Goal: Task Accomplishment & Management: Manage account settings

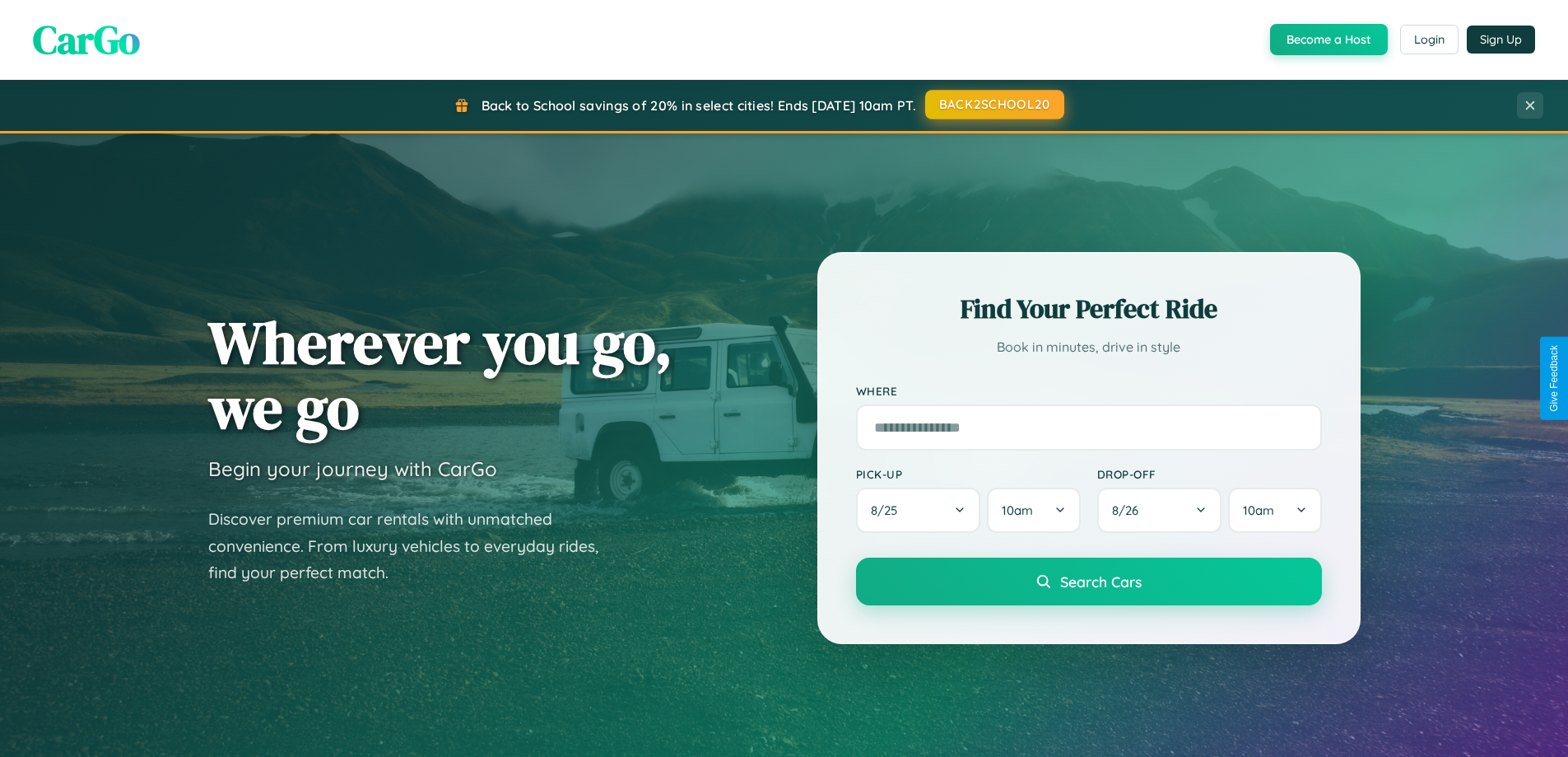
click at [994, 105] on button "BACK2SCHOOL20" at bounding box center [995, 104] width 139 height 29
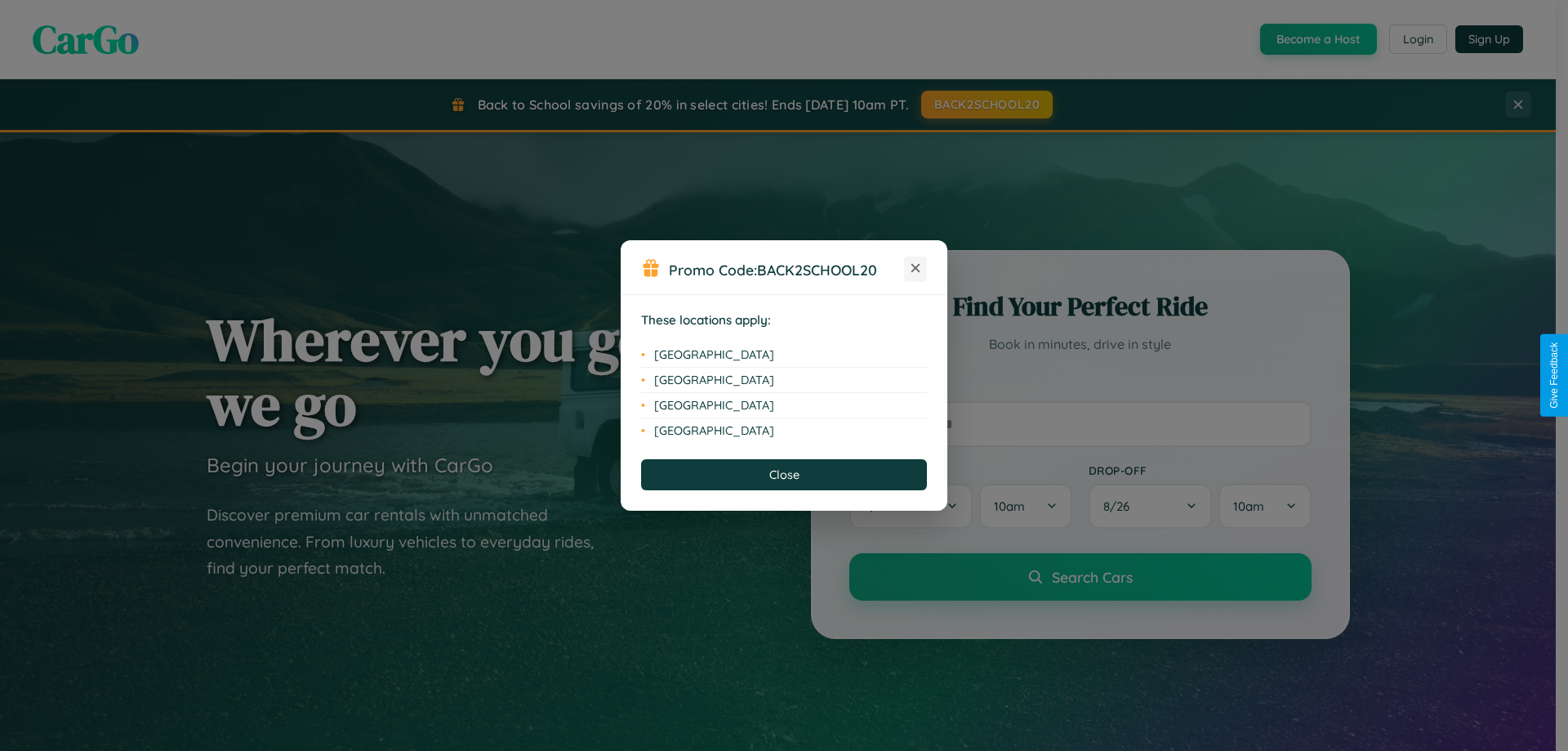
click at [916, 269] on icon at bounding box center [916, 268] width 9 height 9
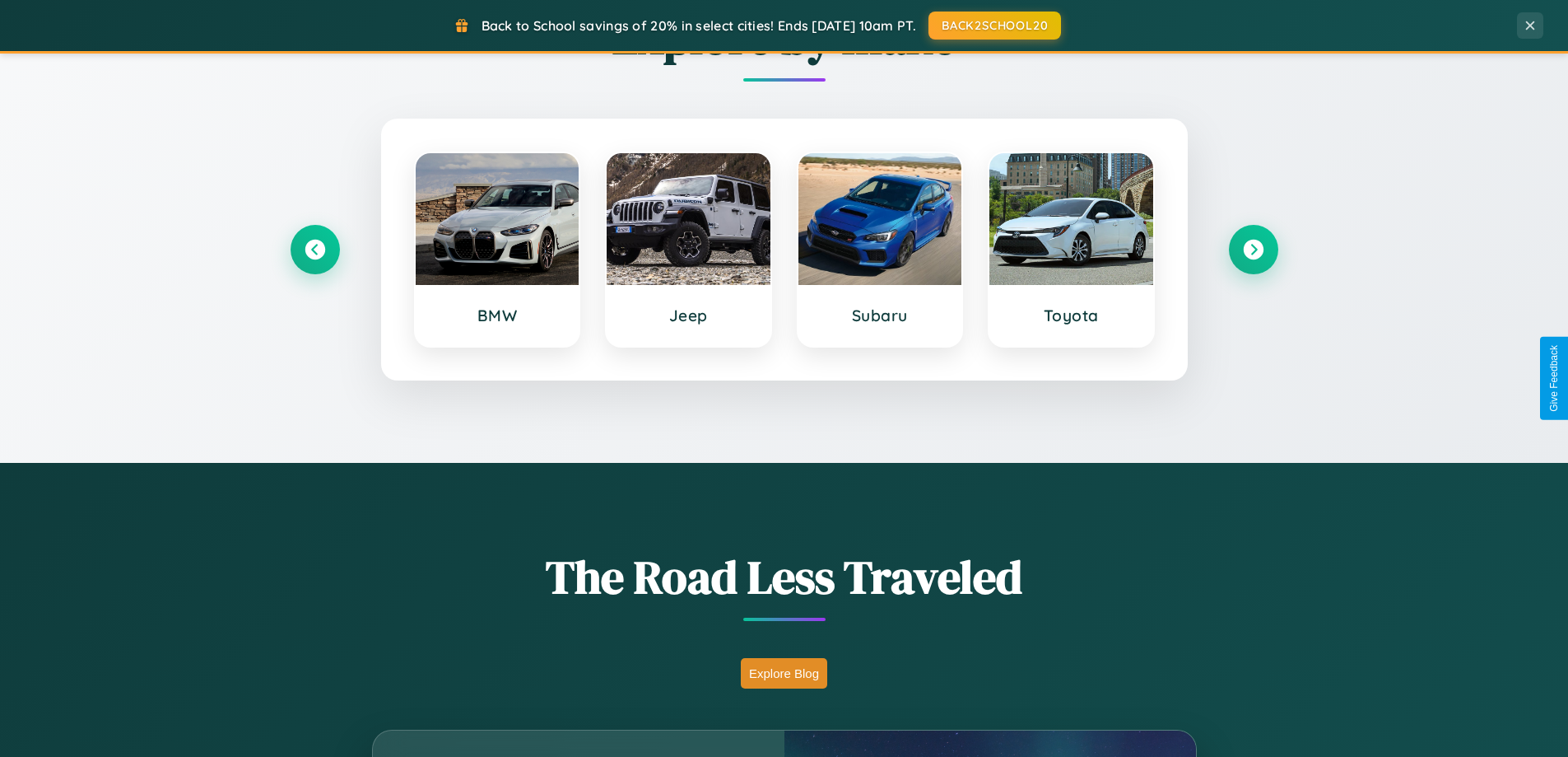
scroll to position [1134, 0]
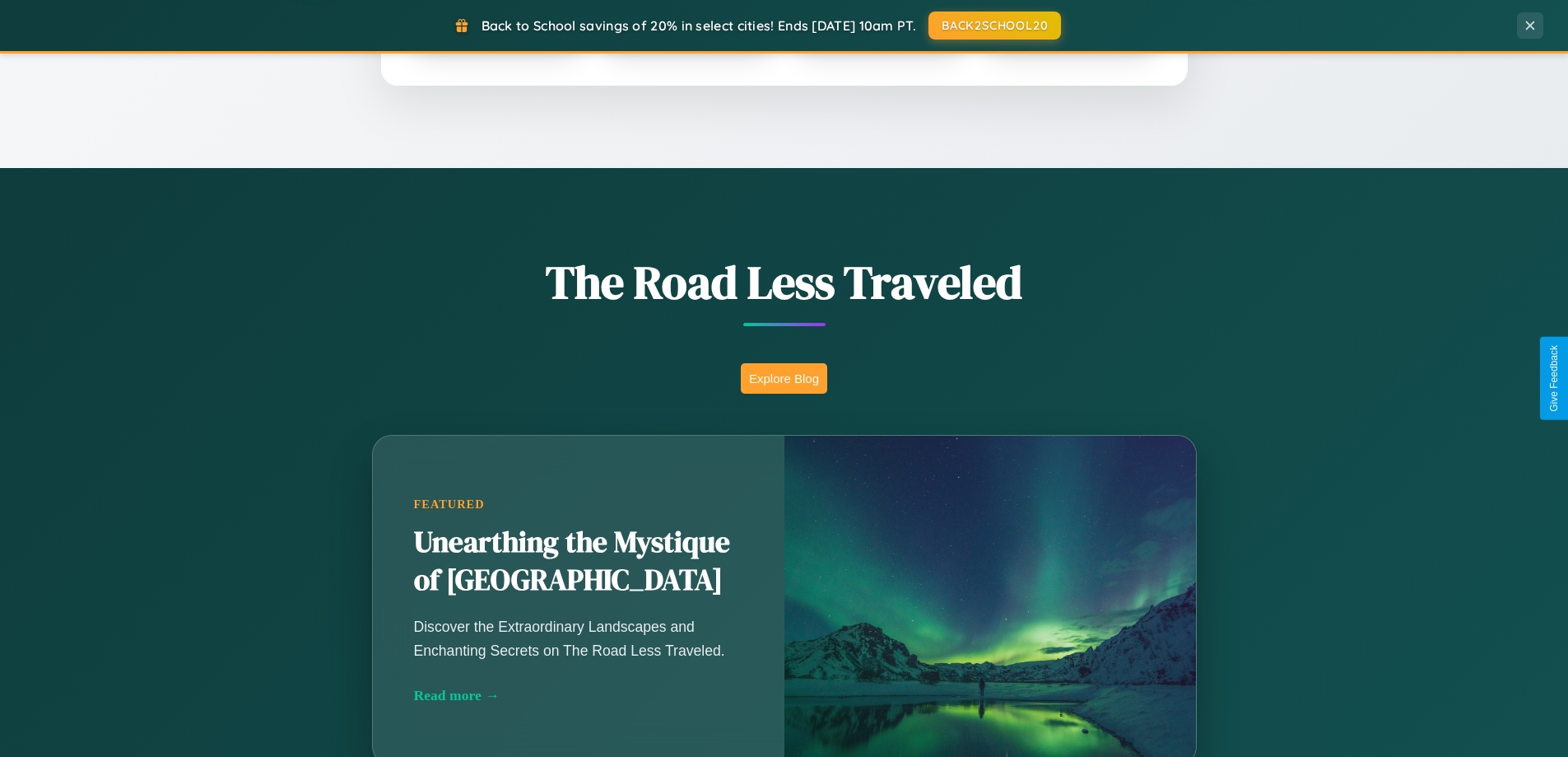
click at [784, 378] on button "Explore Blog" at bounding box center [784, 378] width 87 height 30
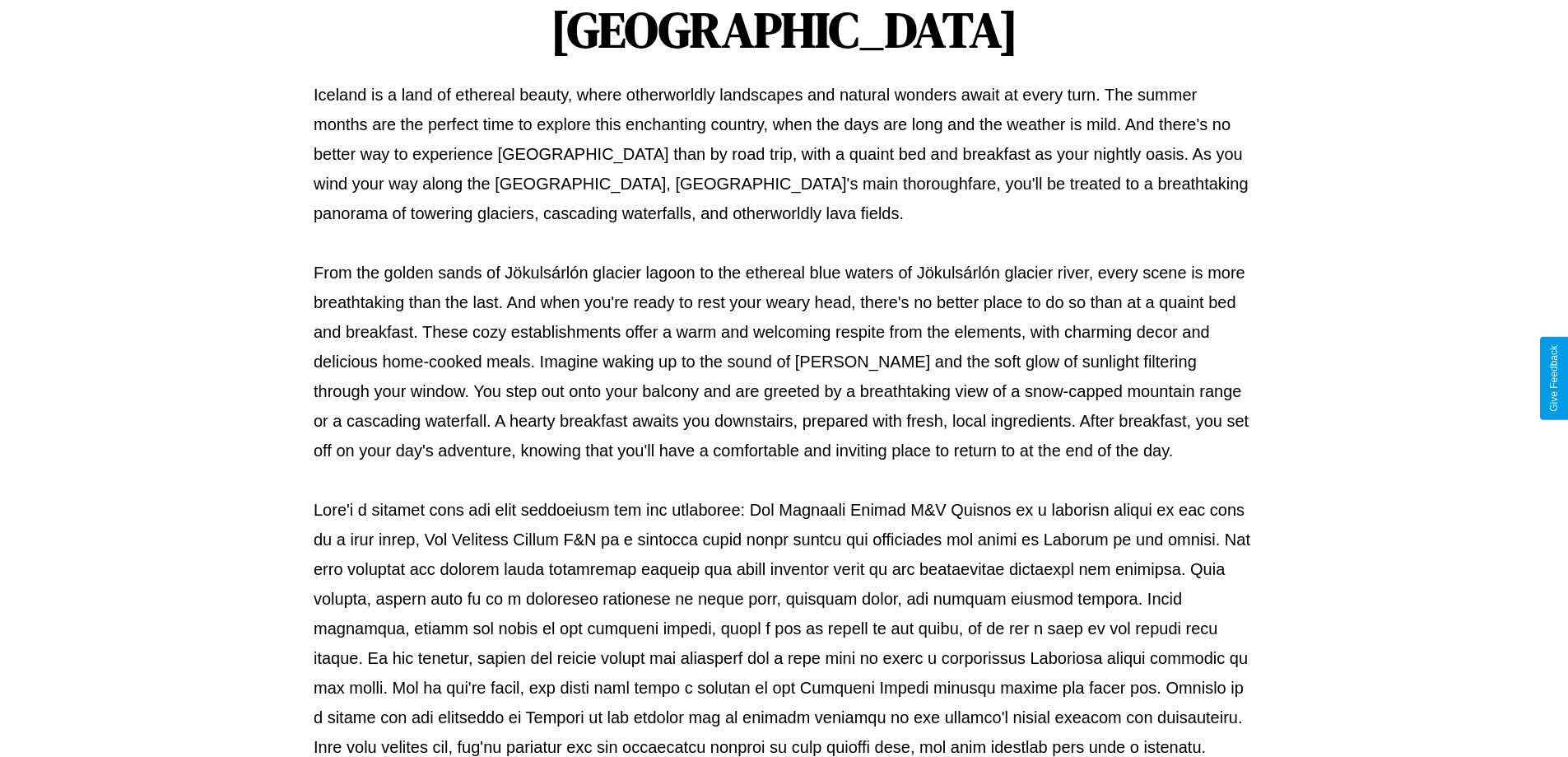
scroll to position [533, 0]
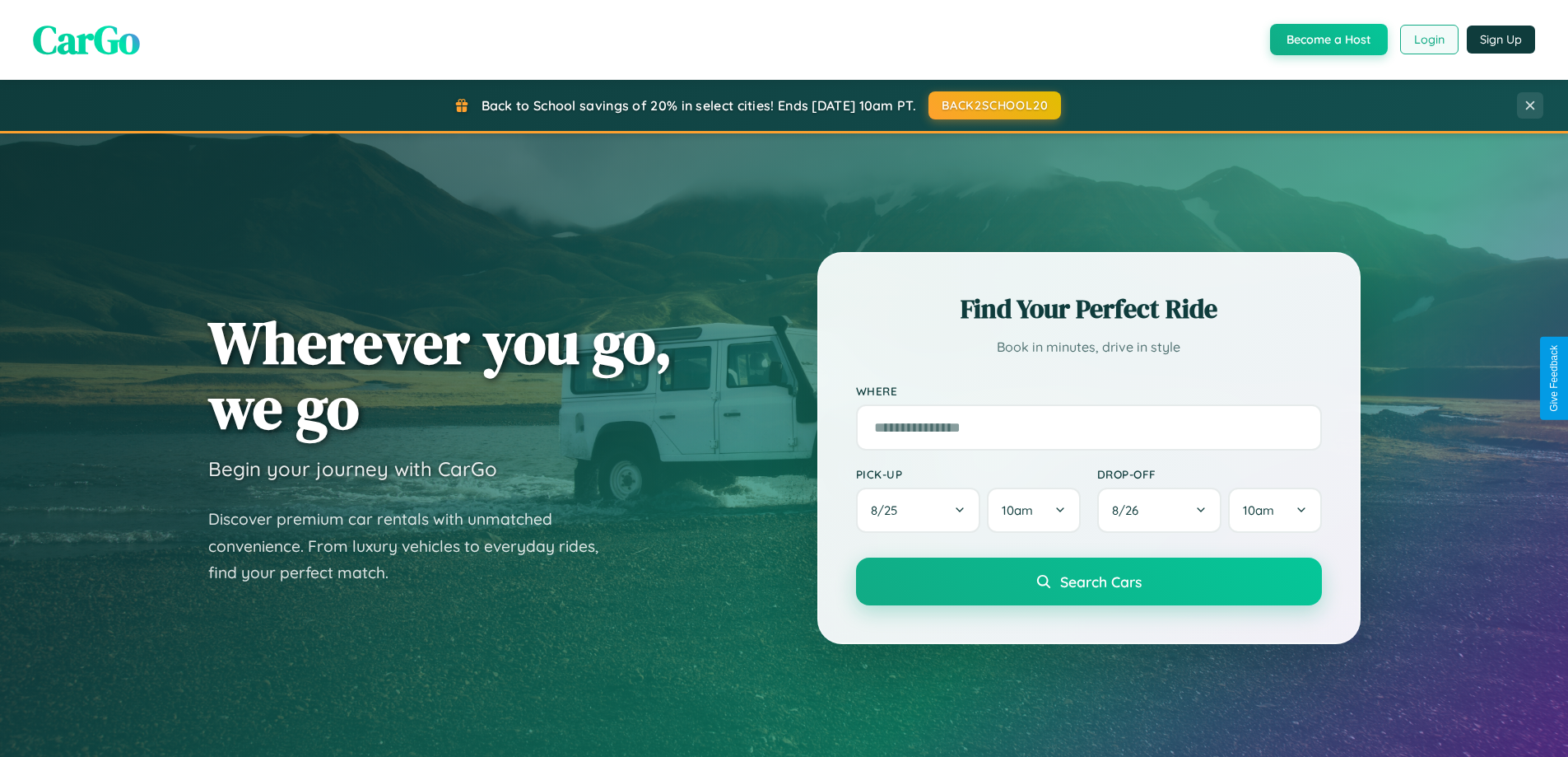
click at [1428, 40] on button "Login" at bounding box center [1430, 39] width 58 height 29
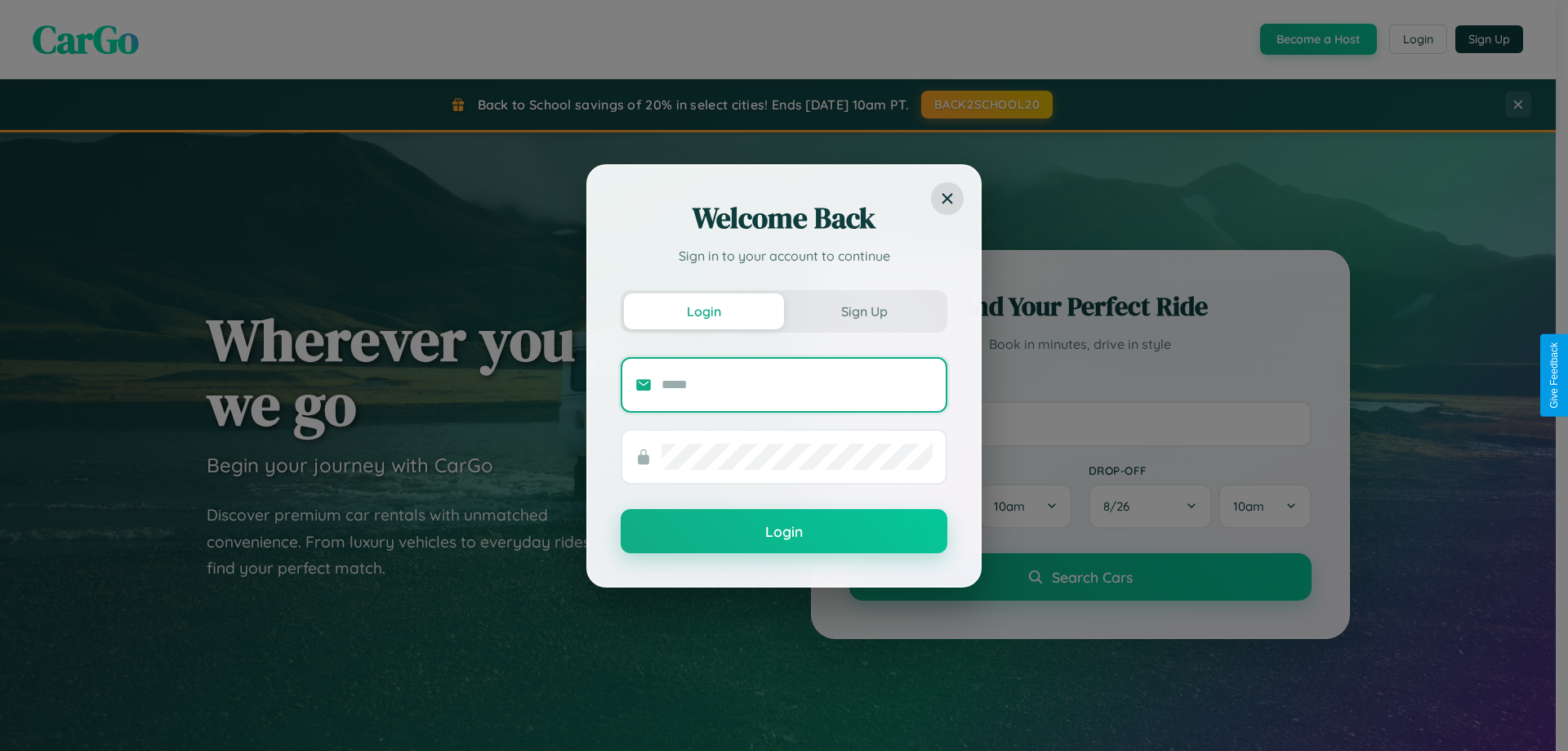
click at [797, 384] on input "text" at bounding box center [797, 385] width 272 height 26
type input "**********"
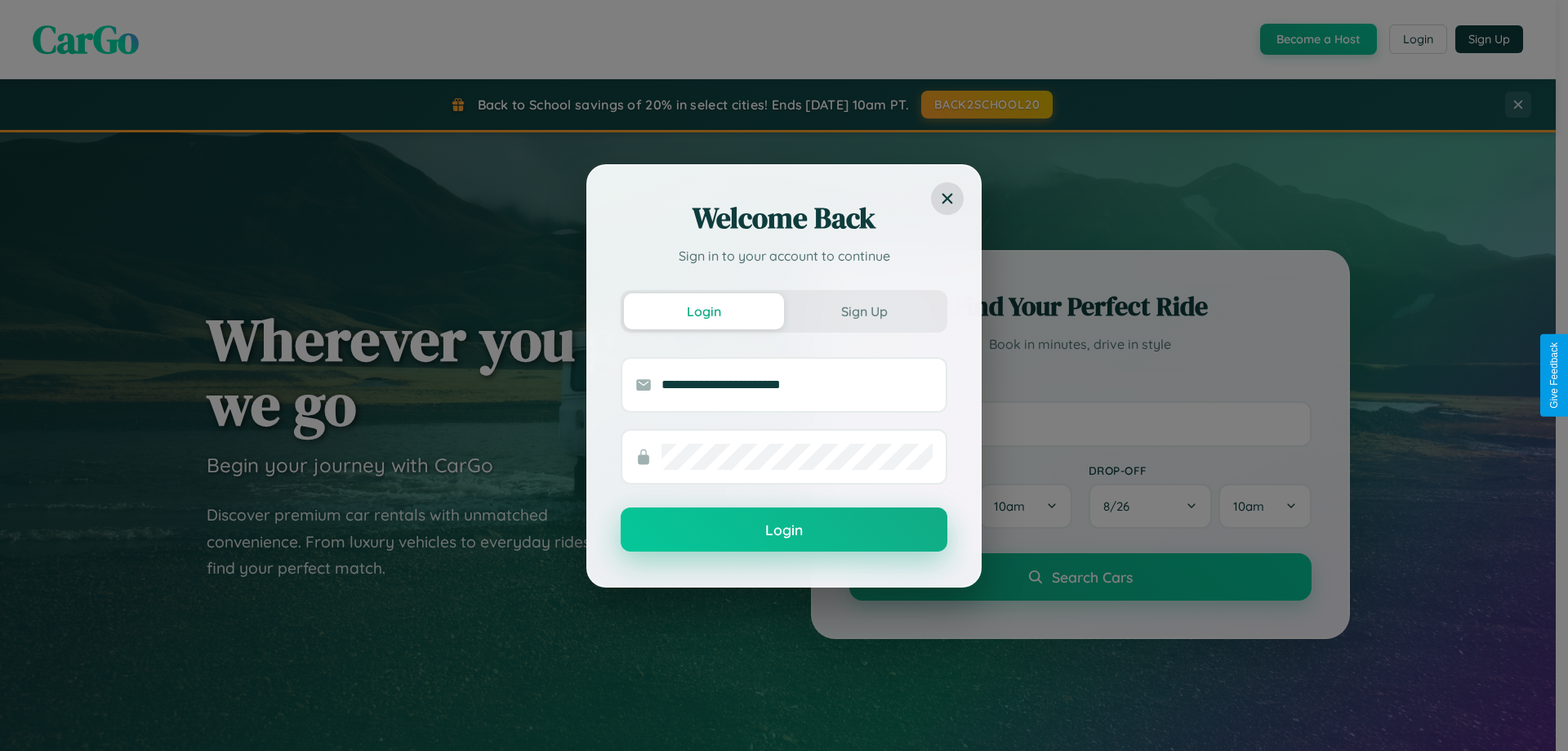
click at [784, 530] on button "Login" at bounding box center [784, 529] width 327 height 44
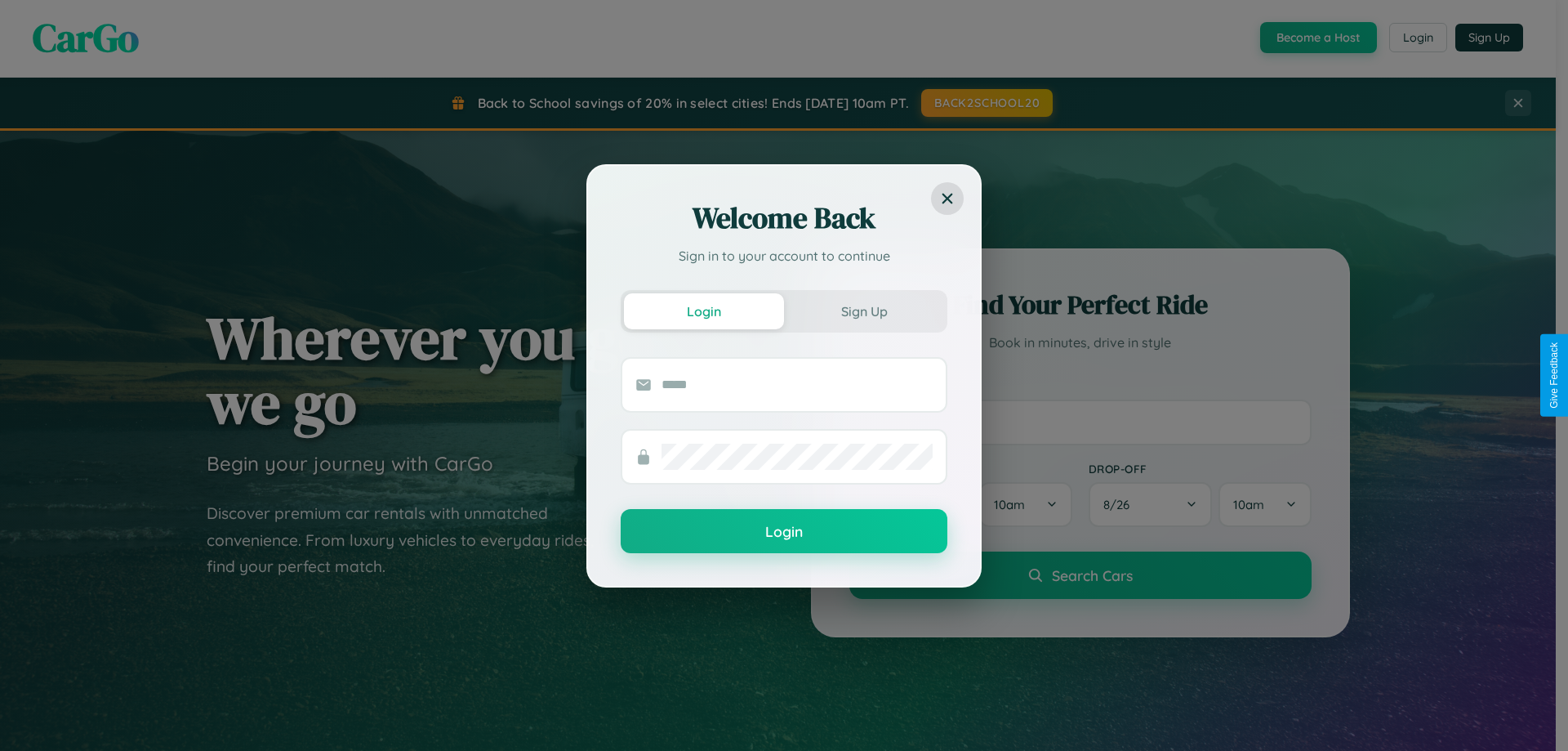
scroll to position [48, 0]
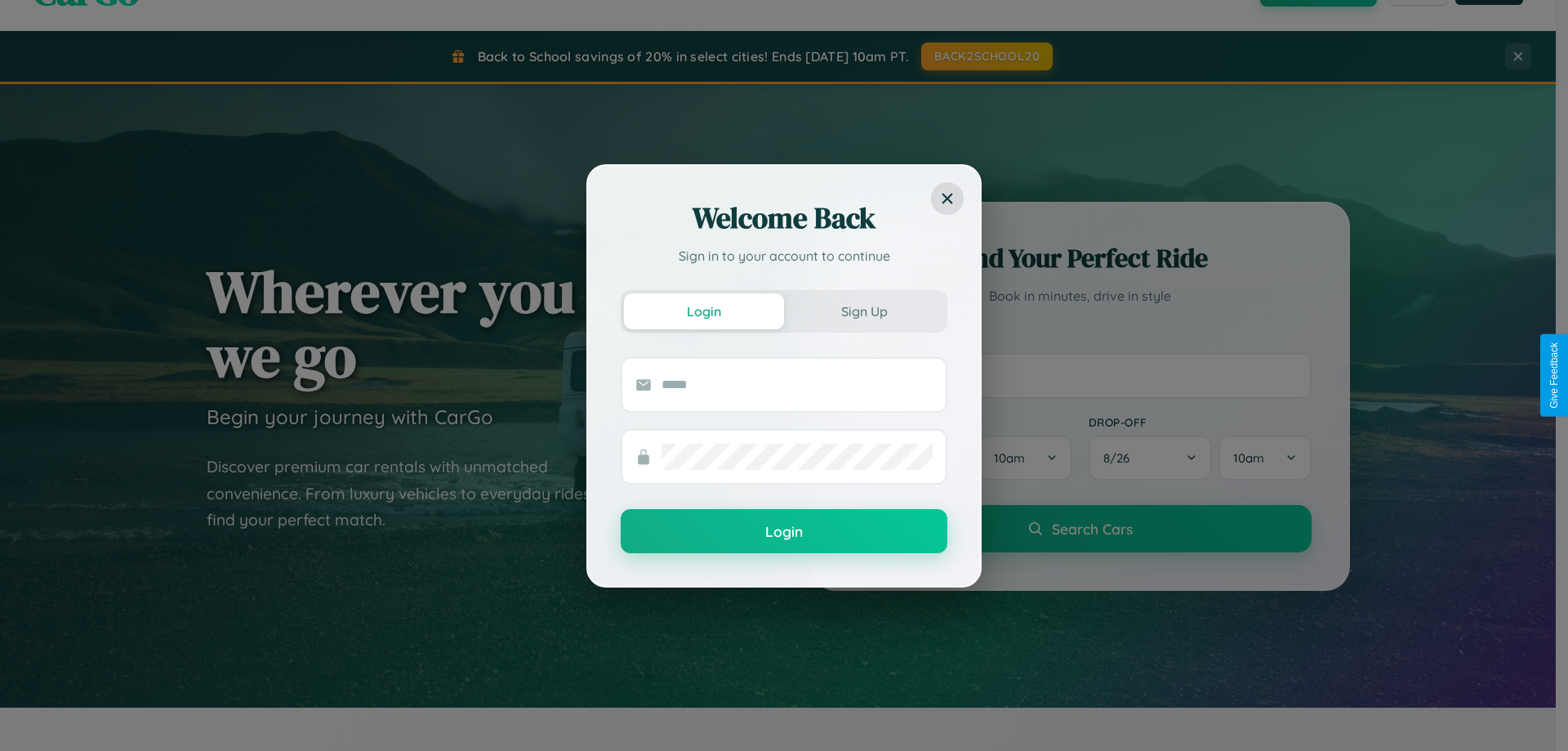
click at [1080, 376] on div "Welcome Back Sign in to your account to continue Login Sign Up Login" at bounding box center [784, 376] width 1568 height 751
